Goal: Task Accomplishment & Management: Manage account settings

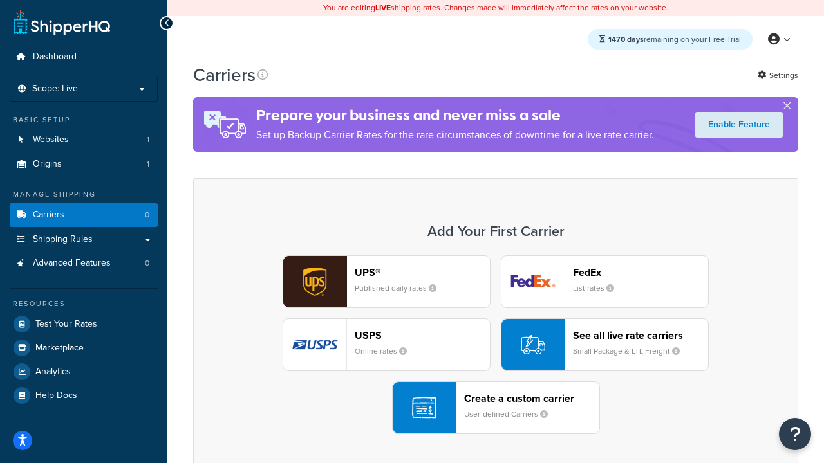
click at [496, 346] on div "UPS® Published daily rates FedEx List rates USPS Online rates See all live rate…" at bounding box center [496, 345] width 578 height 179
click at [640, 273] on header "FedEx" at bounding box center [640, 272] width 135 height 12
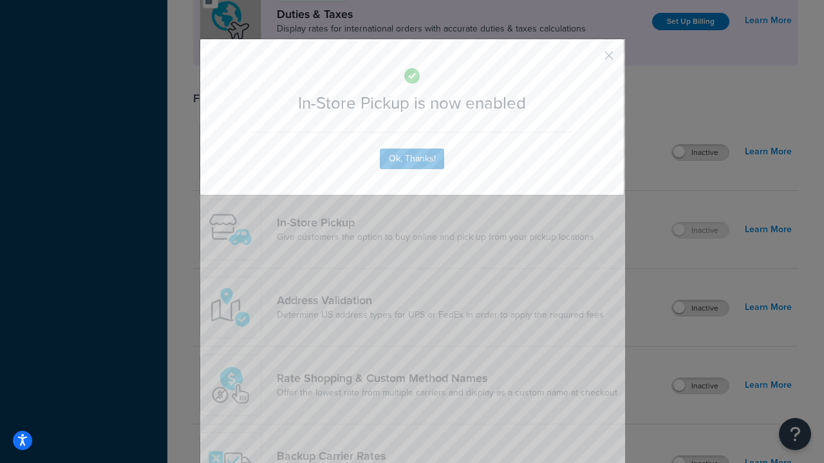
click at [590, 60] on button "button" at bounding box center [589, 60] width 3 height 3
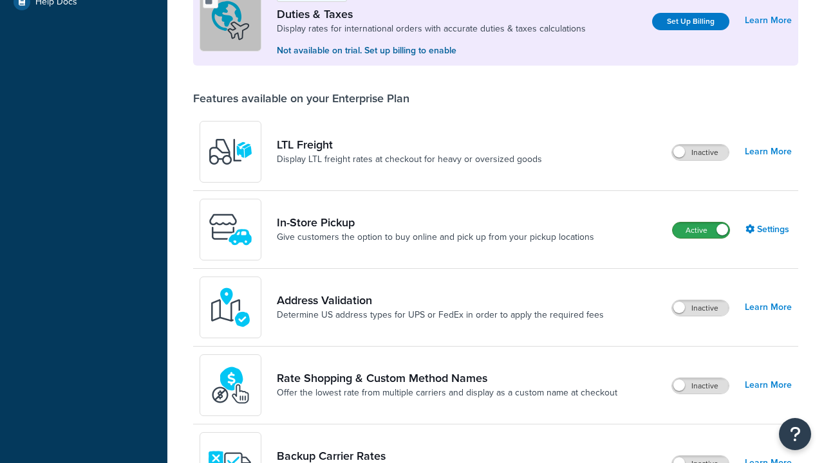
scroll to position [394, 0]
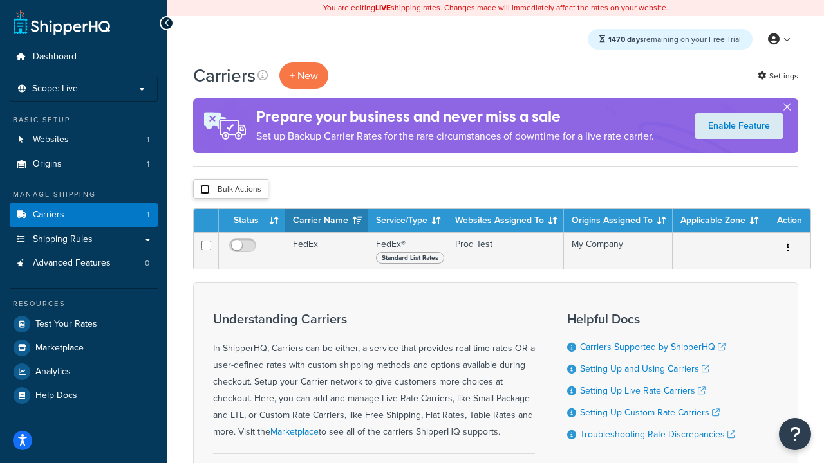
click at [205, 191] on input "checkbox" at bounding box center [205, 190] width 10 height 10
checkbox input "true"
click at [0, 0] on button "Delete" at bounding box center [0, 0] width 0 height 0
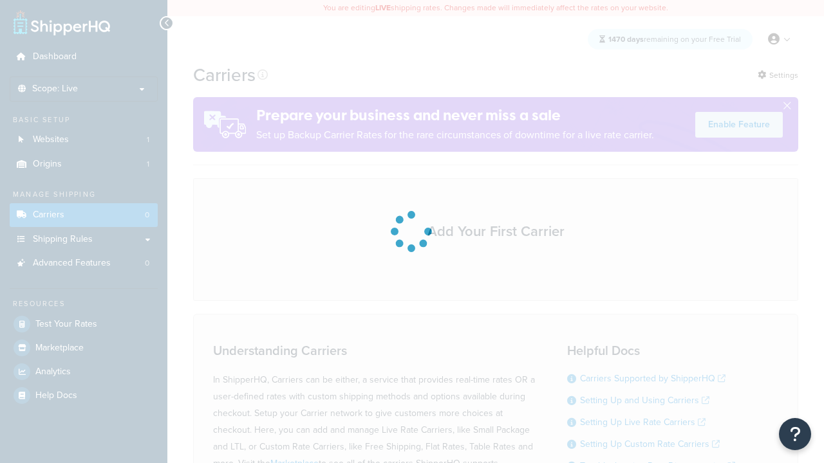
scroll to position [114, 0]
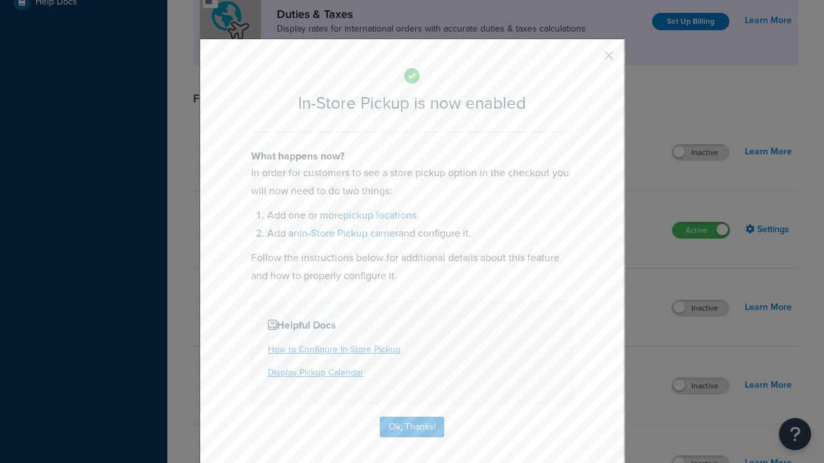
click at [590, 59] on button "button" at bounding box center [589, 60] width 3 height 3
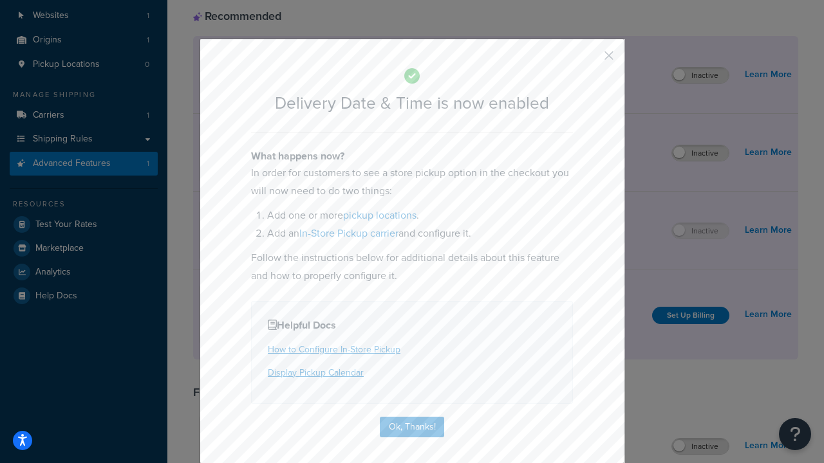
click at [590, 60] on button "button" at bounding box center [589, 60] width 3 height 3
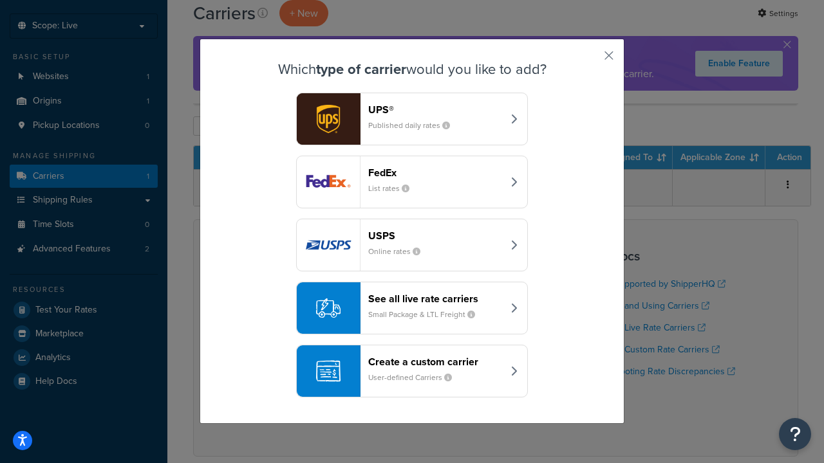
click at [412, 371] on div "Create a custom carrier User-defined Carriers" at bounding box center [435, 371] width 135 height 31
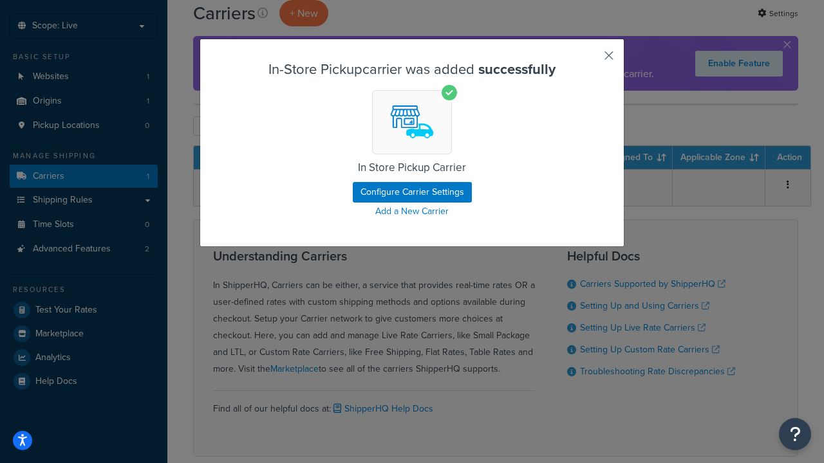
click at [590, 60] on button "button" at bounding box center [589, 60] width 3 height 3
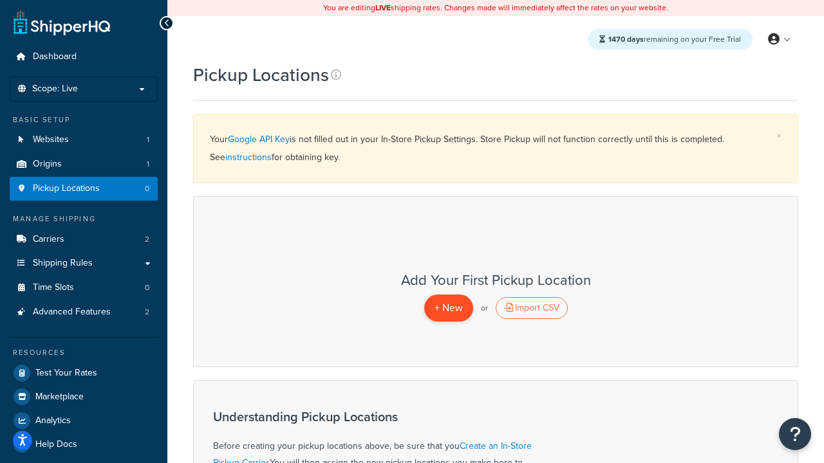
click at [448, 308] on span "+ New" at bounding box center [448, 308] width 28 height 15
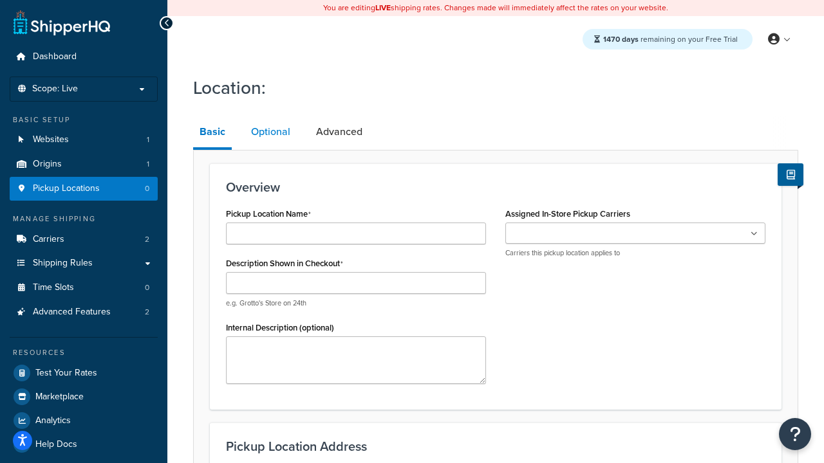
click at [270, 133] on link "Optional" at bounding box center [271, 132] width 52 height 31
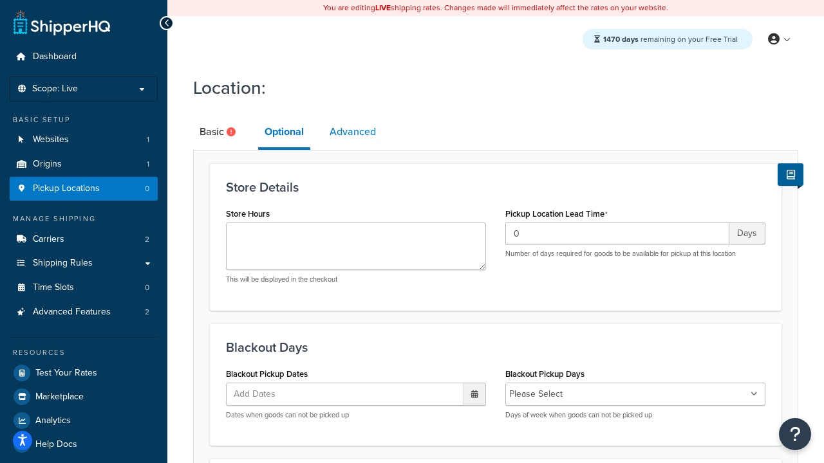
click at [353, 133] on link "Advanced" at bounding box center [352, 132] width 59 height 31
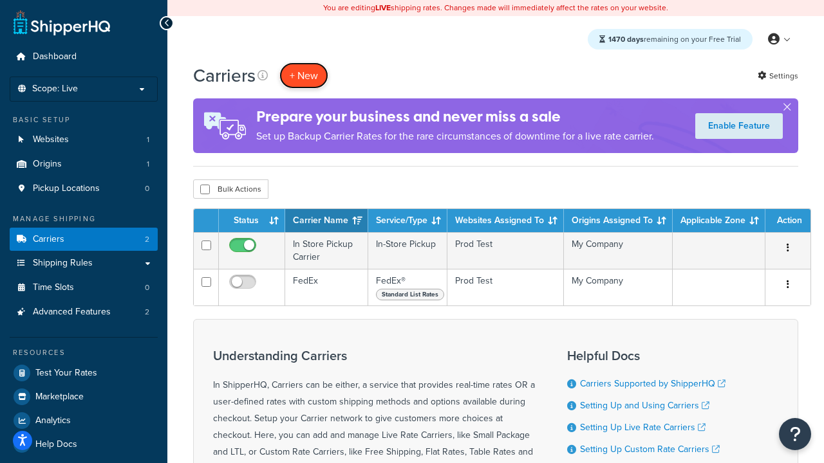
click at [304, 76] on button "+ New" at bounding box center [303, 75] width 49 height 26
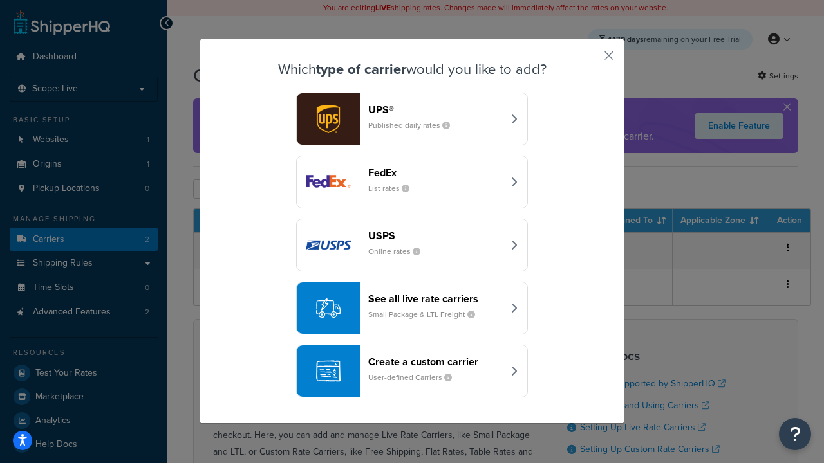
click at [412, 371] on div "Create a custom carrier User-defined Carriers" at bounding box center [435, 371] width 135 height 31
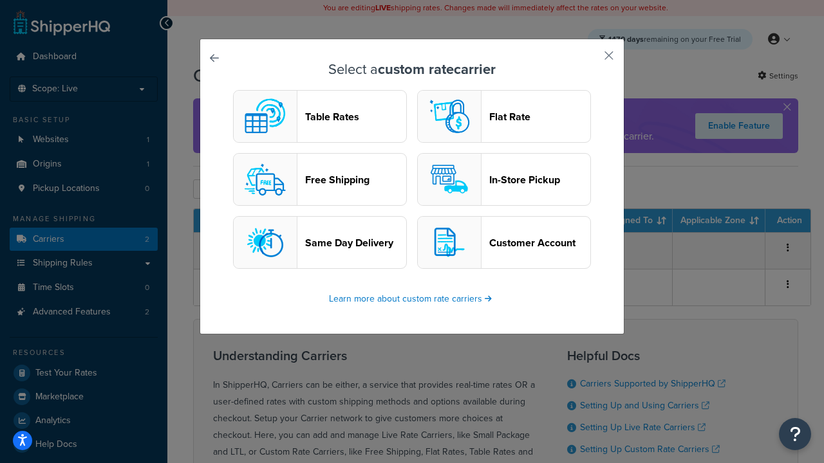
click at [504, 117] on header "Flat Rate" at bounding box center [539, 117] width 101 height 12
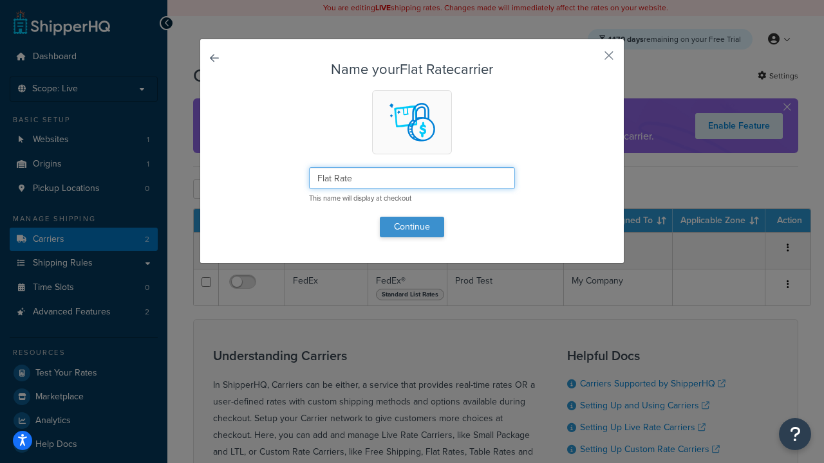
type input "Flat Rate"
click at [412, 227] on button "Continue" at bounding box center [412, 227] width 64 height 21
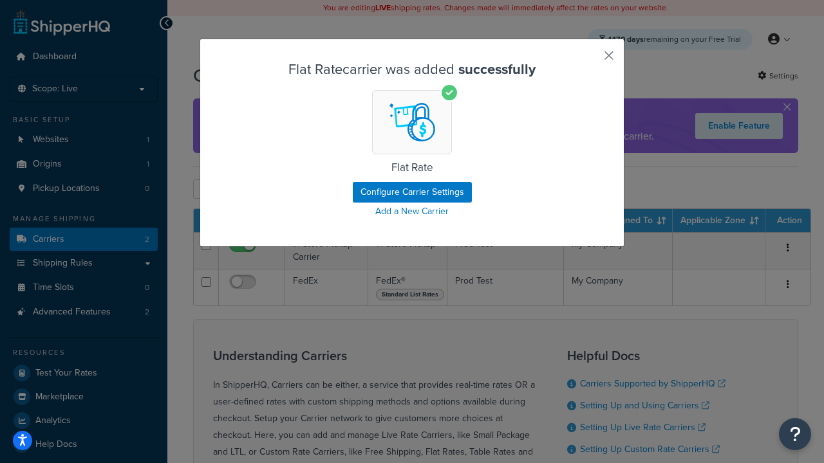
click at [590, 60] on button "button" at bounding box center [589, 60] width 3 height 3
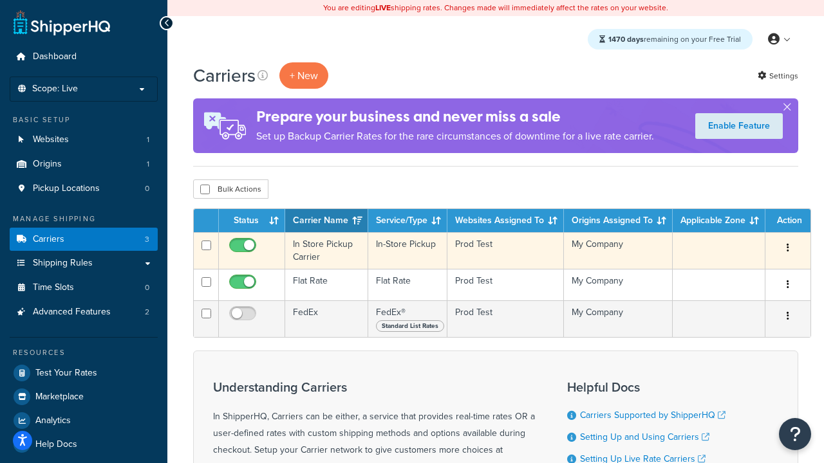
click at [787, 248] on icon "button" at bounding box center [788, 247] width 3 height 9
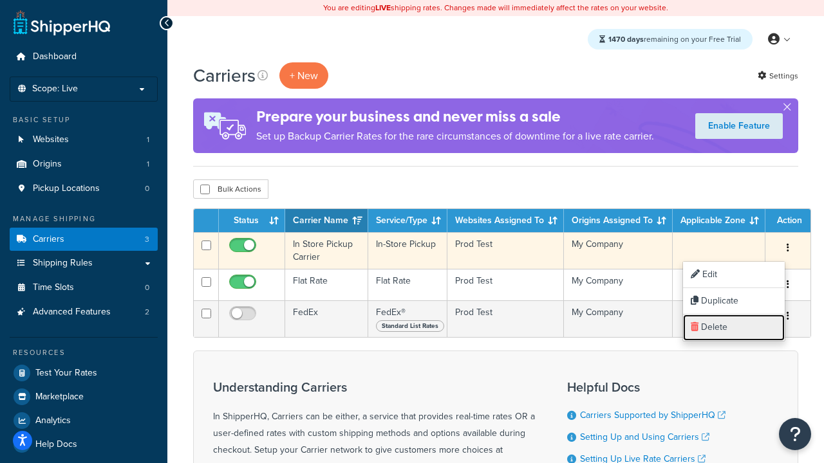
click at [733, 328] on link "Delete" at bounding box center [734, 328] width 102 height 26
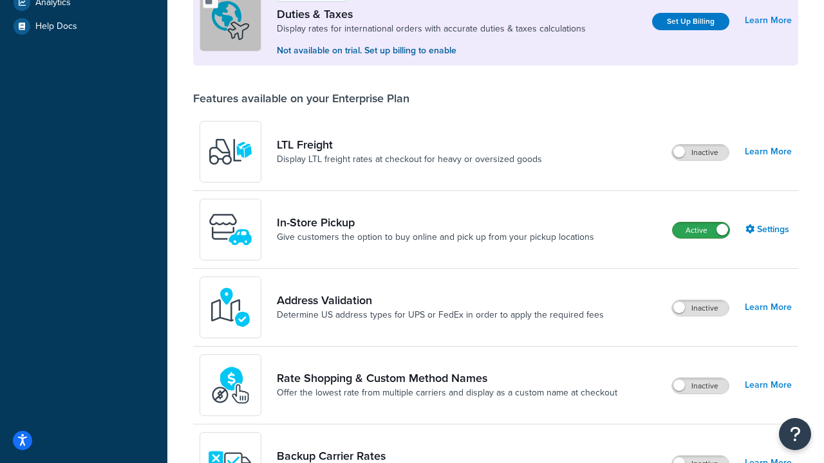
click at [701, 232] on label "Active" at bounding box center [701, 230] width 57 height 15
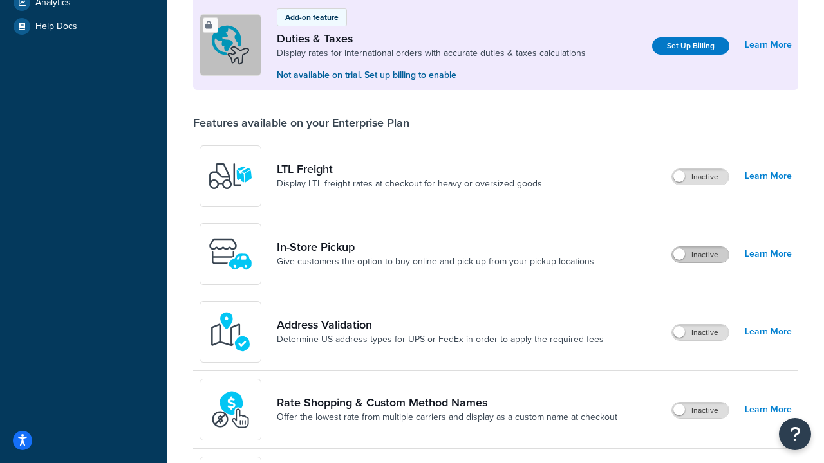
scroll to position [124, 0]
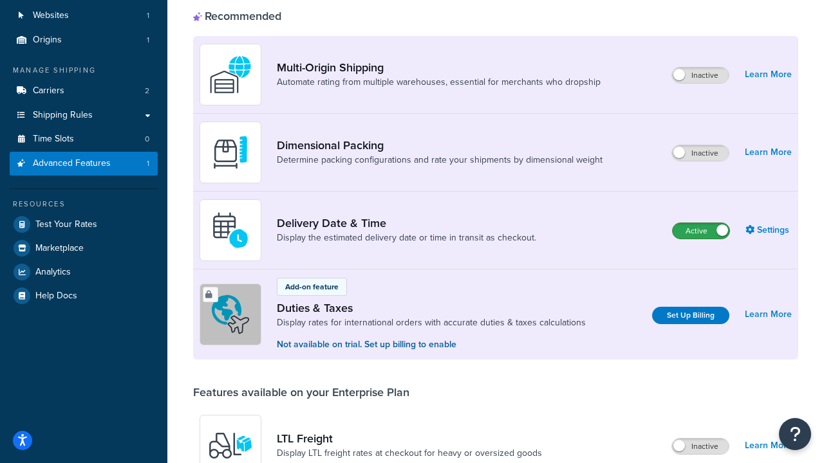
click at [701, 232] on label "Active" at bounding box center [701, 230] width 57 height 15
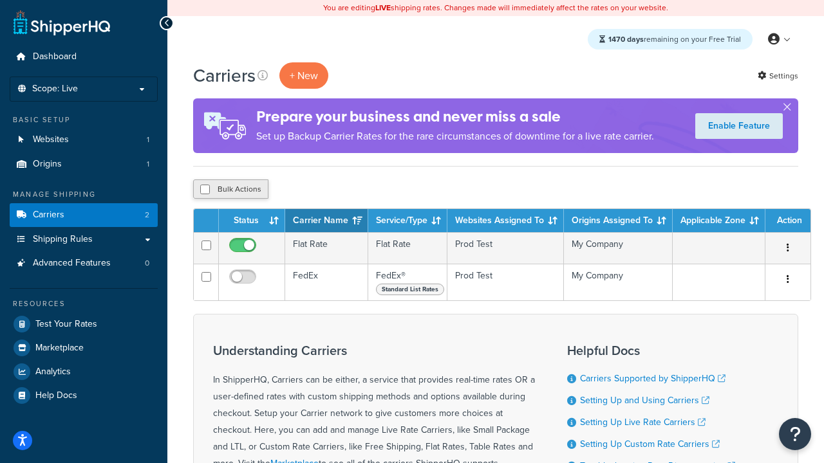
click at [205, 189] on input "checkbox" at bounding box center [205, 190] width 10 height 10
checkbox input "true"
click at [342, 191] on button "Delete" at bounding box center [343, 189] width 44 height 19
